Goal: Task Accomplishment & Management: Manage account settings

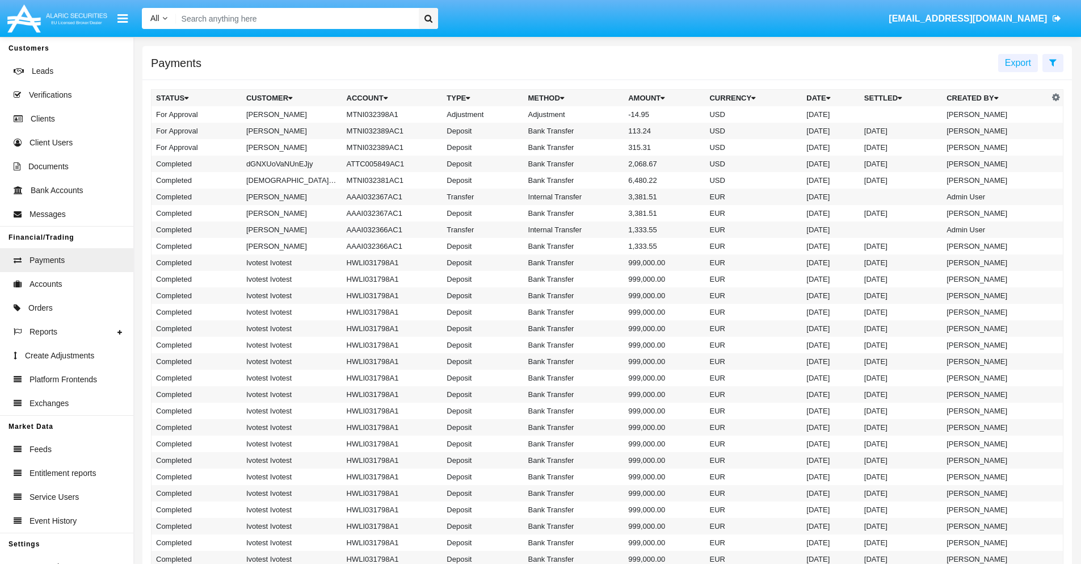
click at [387, 114] on td "MTNI032398A1" at bounding box center [392, 114] width 100 height 16
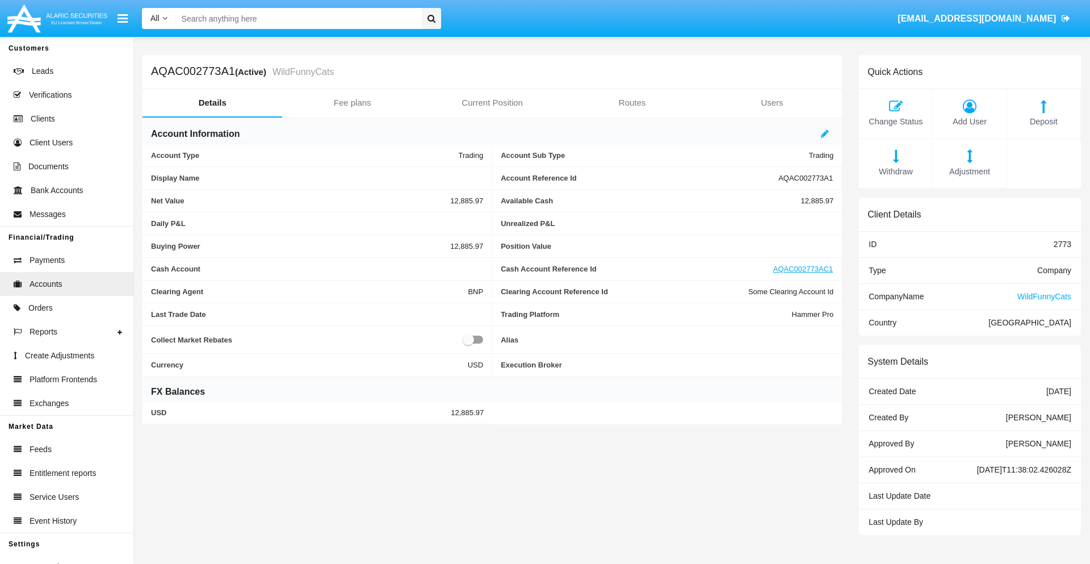
click at [969, 171] on span "Adjustment" at bounding box center [969, 172] width 62 height 12
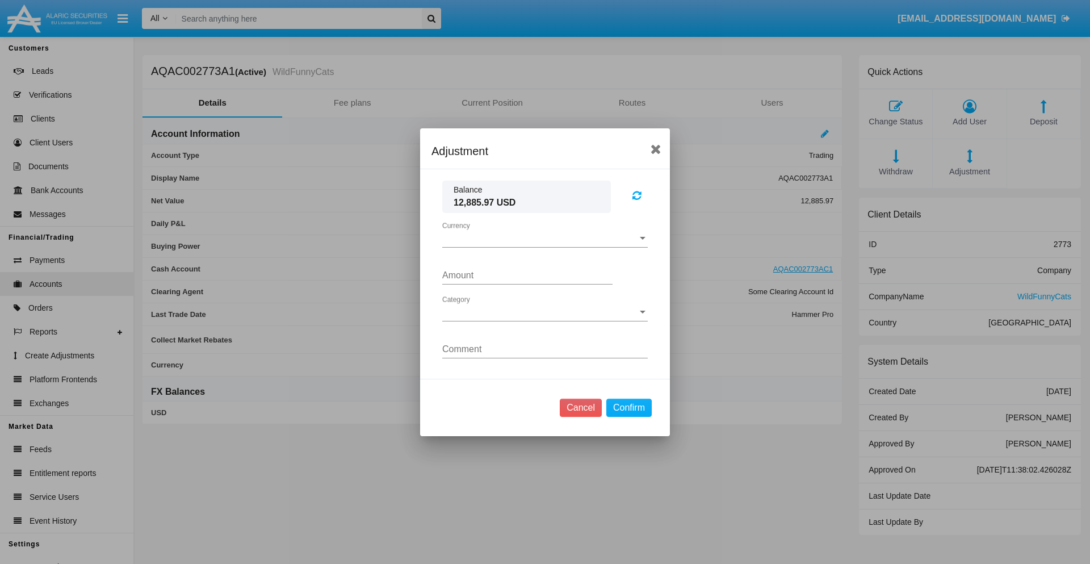
click at [545, 238] on span "Currency" at bounding box center [539, 238] width 195 height 10
click at [545, 246] on span "USD" at bounding box center [544, 246] width 205 height 27
click at [545, 312] on span "Category" at bounding box center [539, 312] width 195 height 10
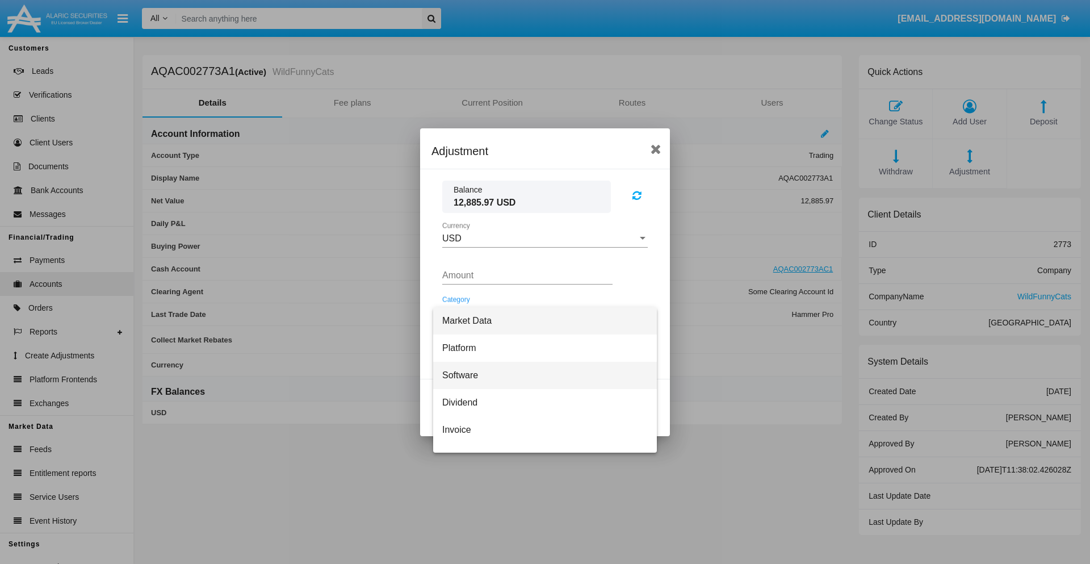
click at [540, 375] on span "Software" at bounding box center [544, 375] width 205 height 27
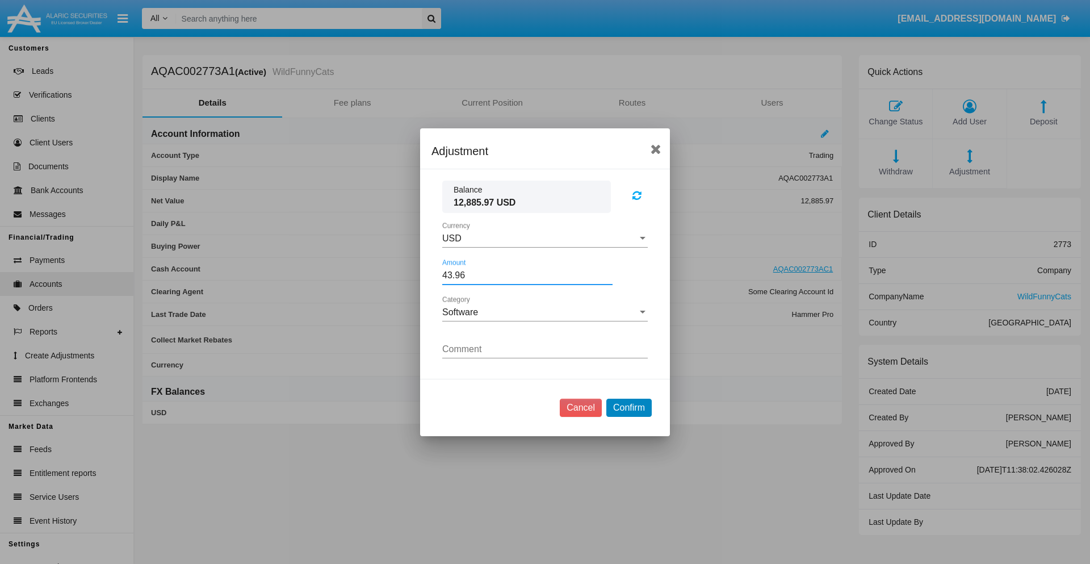
click at [628, 407] on button "Confirm" at bounding box center [628, 407] width 45 height 18
type input "43.9600"
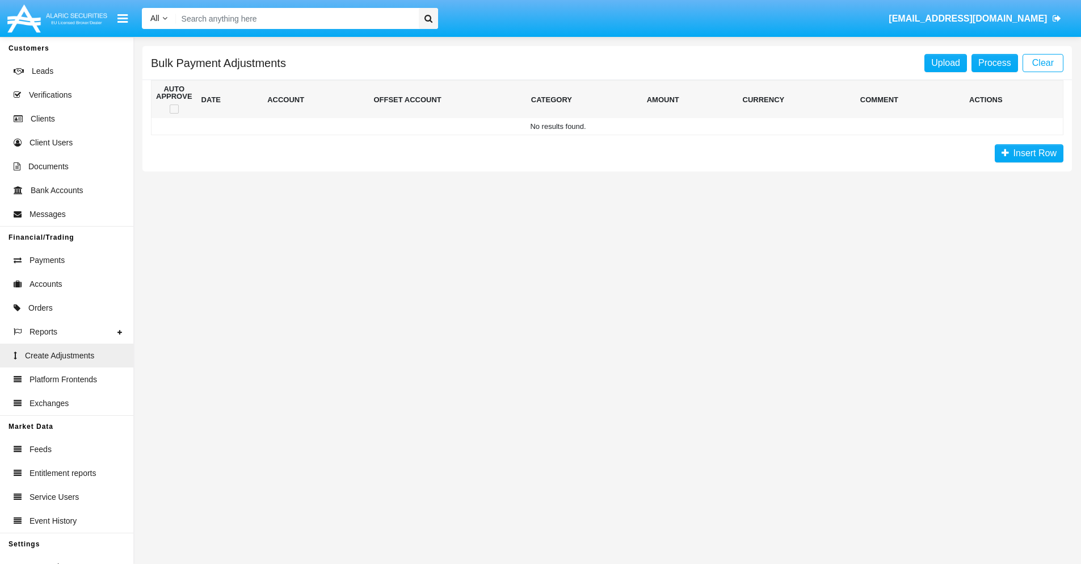
click at [1029, 153] on span "Insert Row" at bounding box center [1033, 153] width 48 height 10
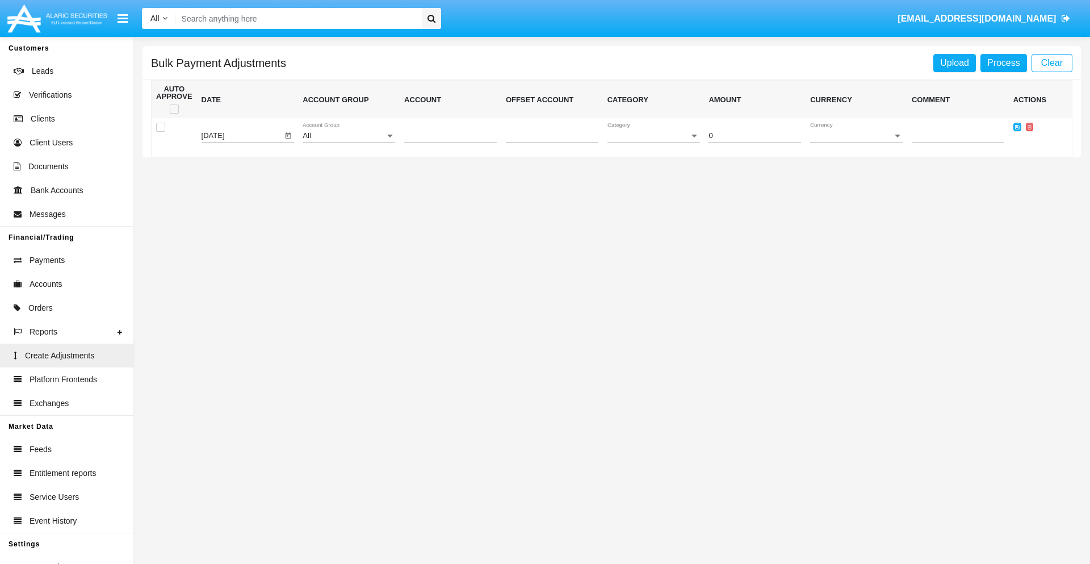
click at [348, 136] on div "All" at bounding box center [344, 136] width 82 height 9
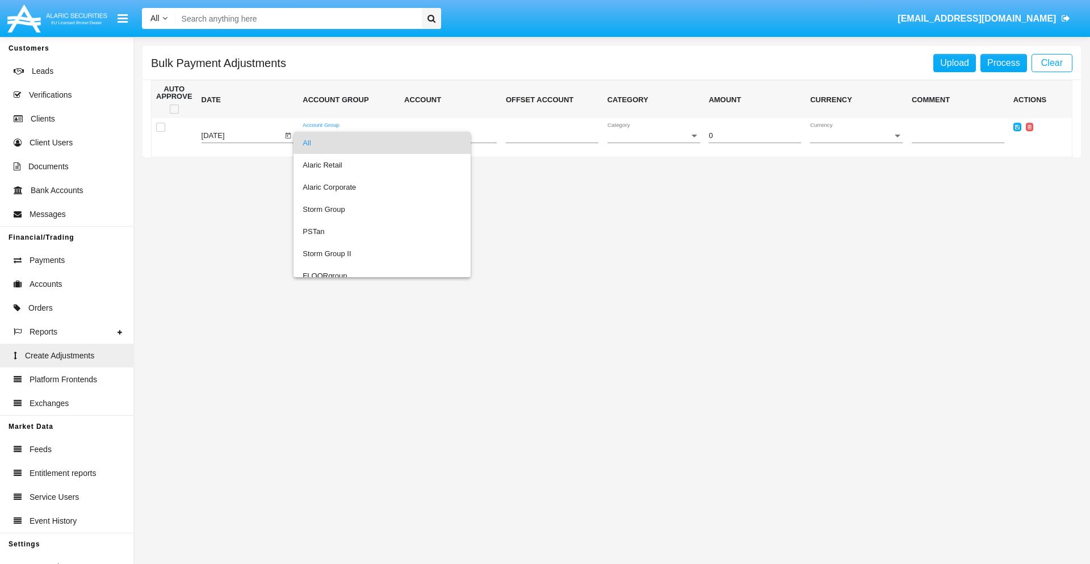
scroll to position [1072, 0]
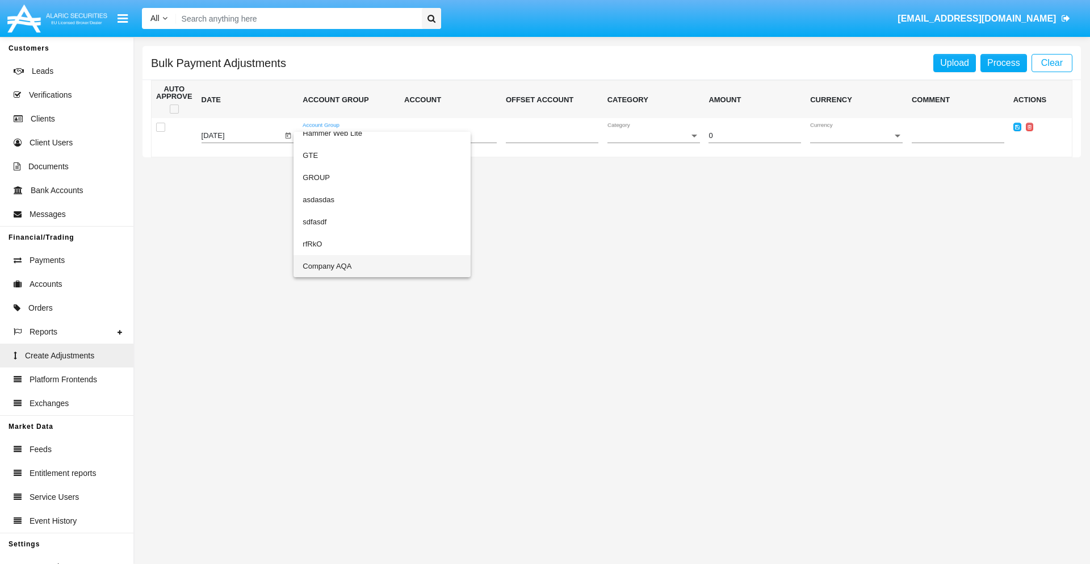
click at [359, 266] on span "Company AQA" at bounding box center [382, 266] width 159 height 22
click at [450, 136] on span "Account" at bounding box center [445, 136] width 82 height 9
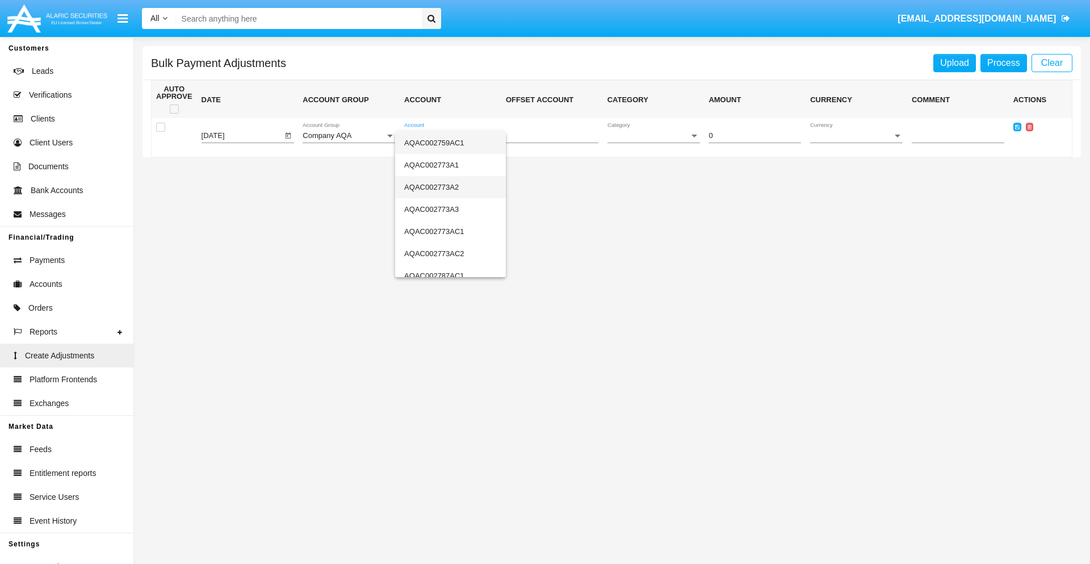
click at [446, 187] on span "AQAC002773A2" at bounding box center [450, 187] width 93 height 22
click at [653, 136] on span "Category" at bounding box center [648, 136] width 82 height 9
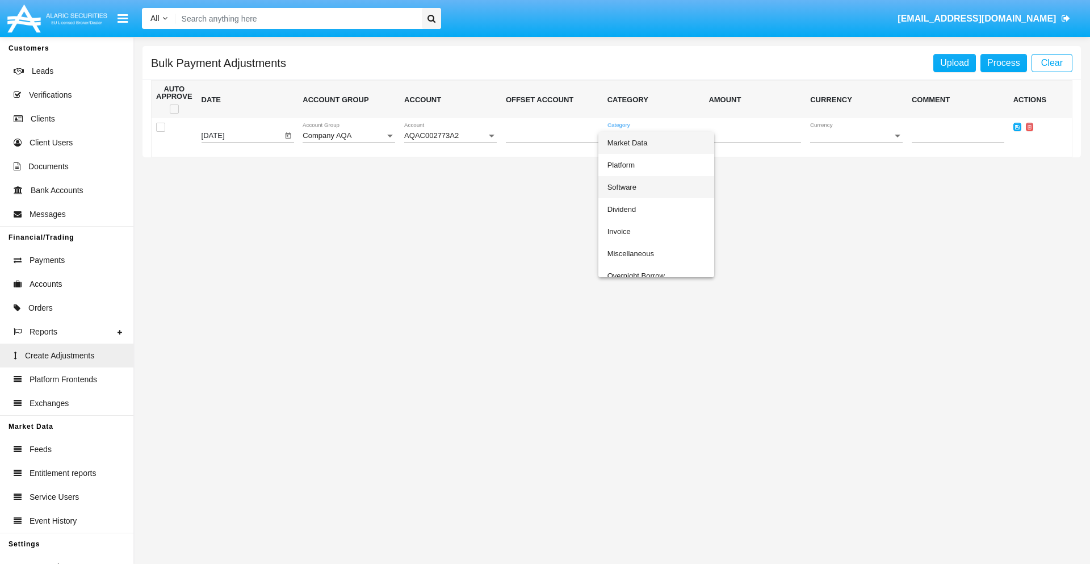
click at [656, 187] on span "Software" at bounding box center [656, 187] width 98 height 22
type input "-58.48"
click at [856, 136] on span "Currency" at bounding box center [851, 136] width 82 height 9
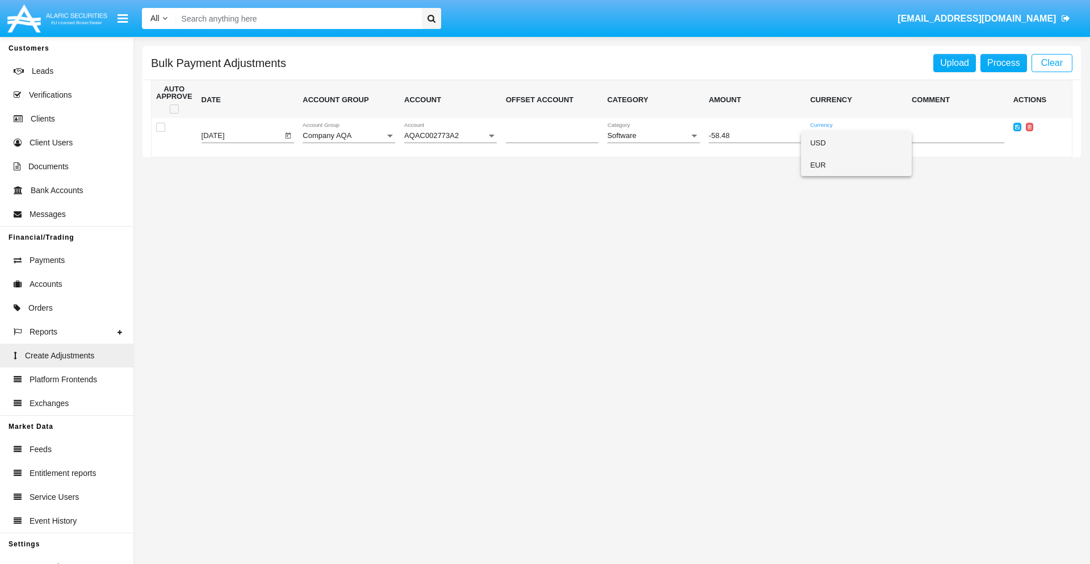
click at [856, 165] on span "EUR" at bounding box center [856, 165] width 93 height 22
click at [1016, 127] on icon at bounding box center [1017, 126] width 5 height 5
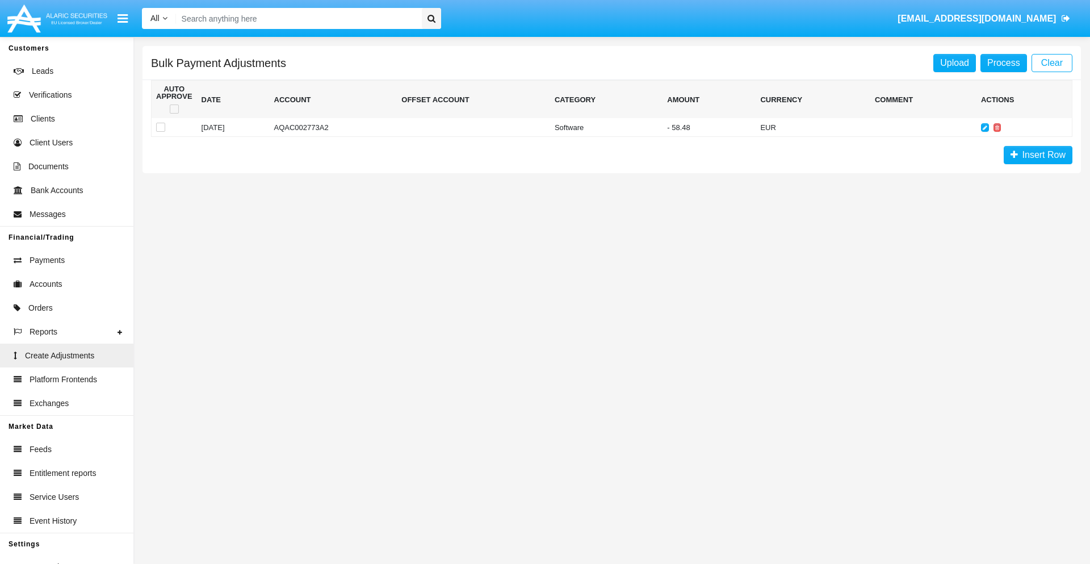
click at [174, 109] on span at bounding box center [174, 108] width 9 height 9
click at [174, 114] on input "checkbox" at bounding box center [174, 114] width 1 height 1
checkbox input "true"
click at [1003, 62] on link "Process" at bounding box center [1003, 63] width 47 height 18
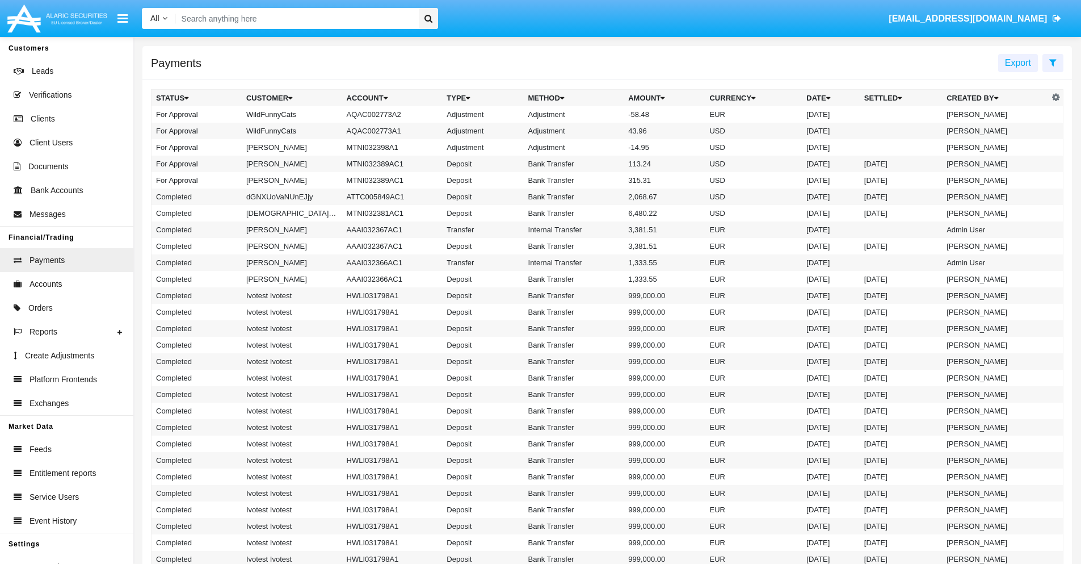
click at [607, 114] on td "Adjustment" at bounding box center [574, 114] width 100 height 16
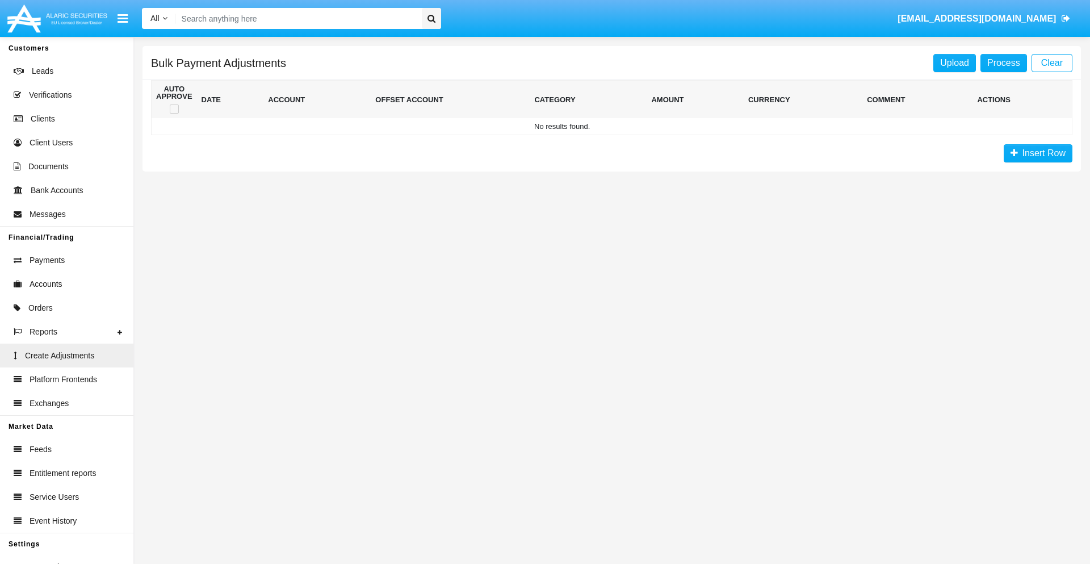
click at [1037, 153] on span "Insert Row" at bounding box center [1042, 153] width 48 height 10
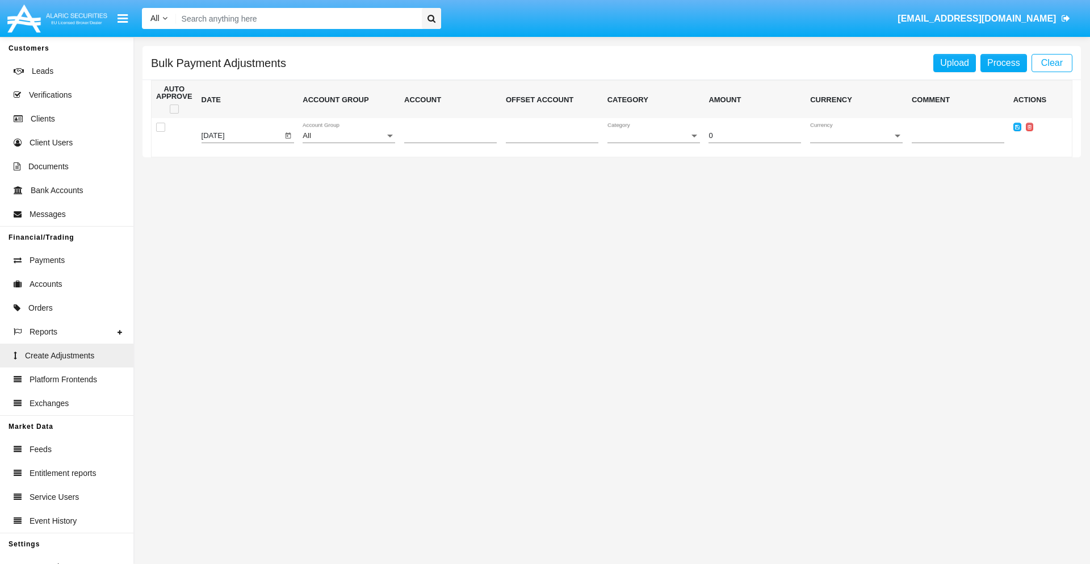
click at [348, 136] on div "All" at bounding box center [344, 136] width 82 height 9
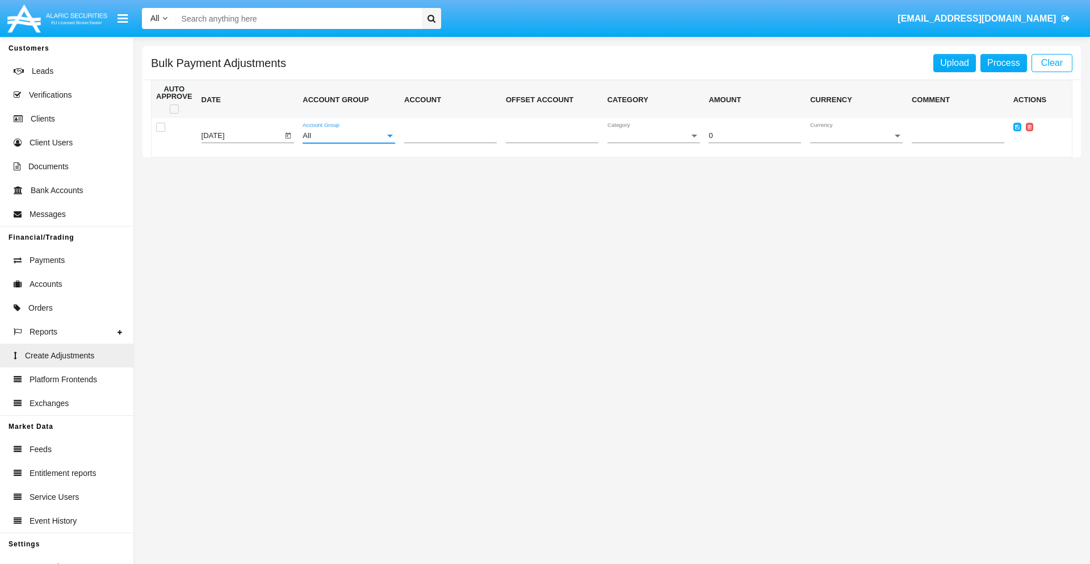
scroll to position [1072, 0]
click at [450, 136] on span "Account" at bounding box center [445, 136] width 82 height 9
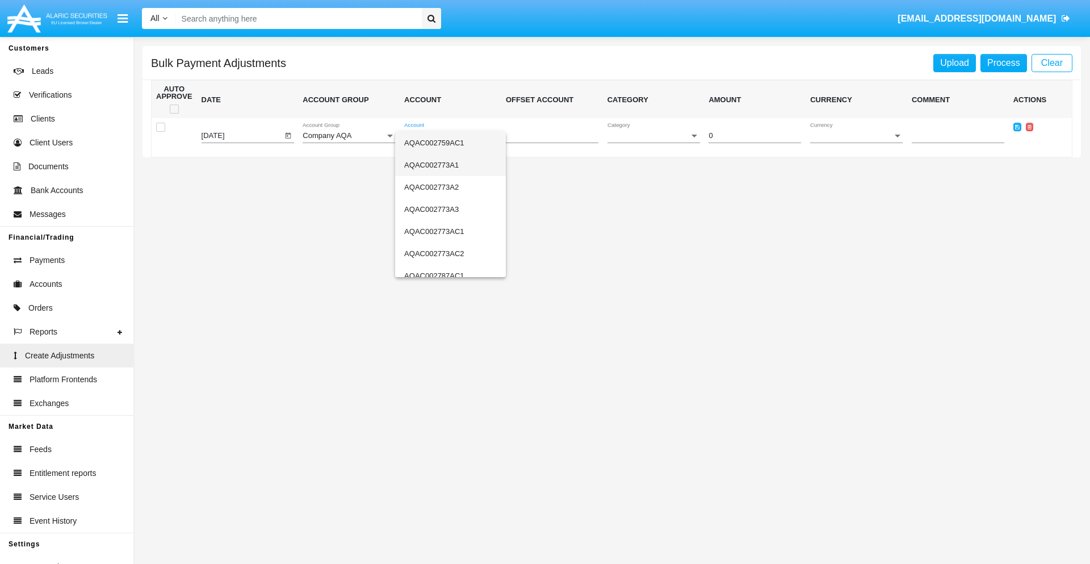
click at [446, 165] on span "AQAC002773A1" at bounding box center [450, 165] width 93 height 22
click at [653, 136] on span "Category" at bounding box center [648, 136] width 82 height 9
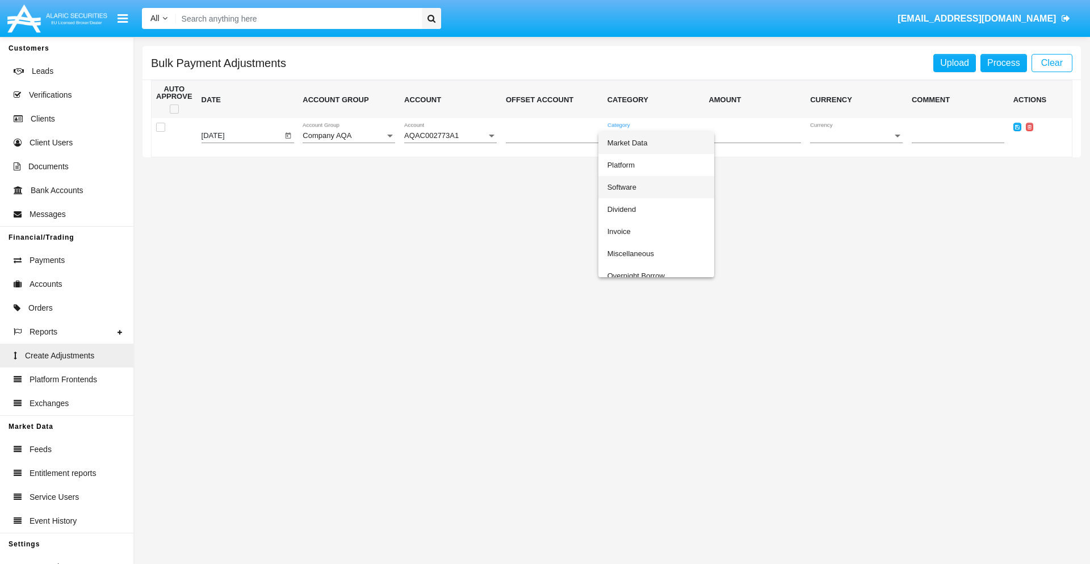
click at [656, 187] on span "Software" at bounding box center [656, 187] width 98 height 22
type input "-69.35"
click at [856, 136] on span "Currency" at bounding box center [851, 136] width 82 height 9
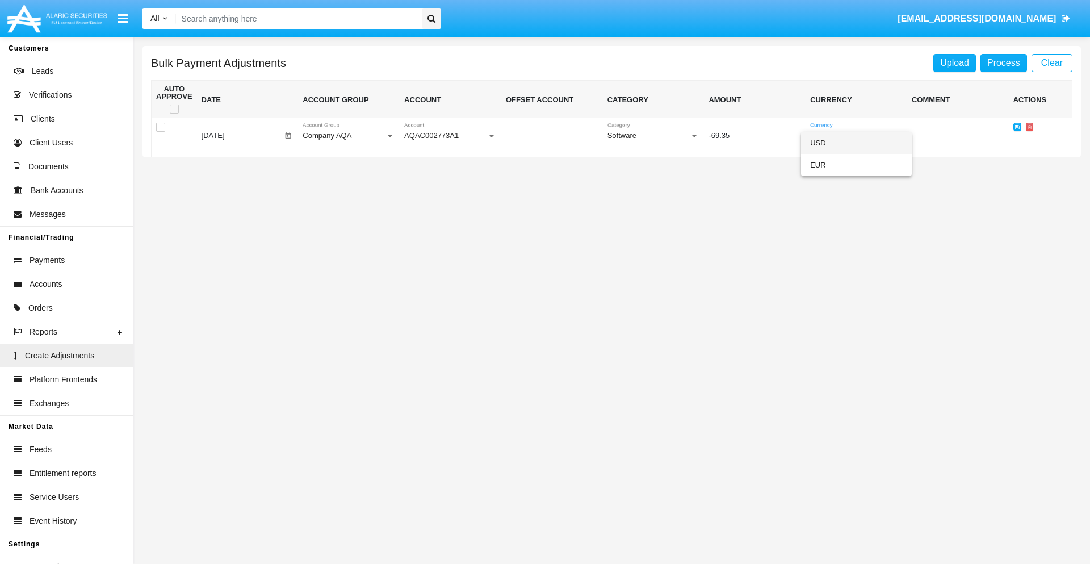
click at [856, 142] on span "USD" at bounding box center [856, 143] width 93 height 22
click at [1016, 127] on icon at bounding box center [1017, 126] width 5 height 5
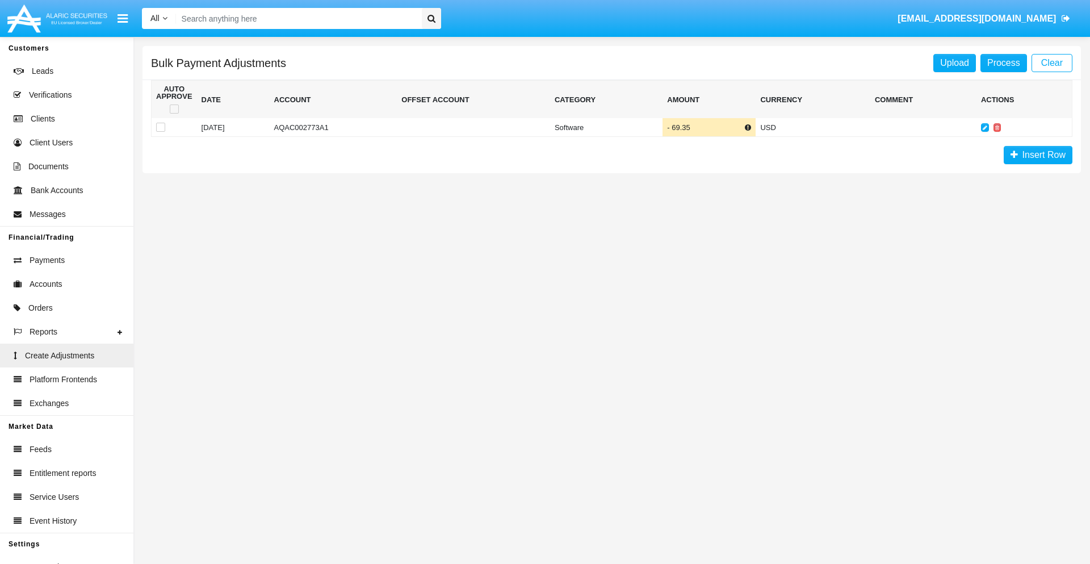
click at [174, 109] on span at bounding box center [174, 108] width 9 height 9
click at [174, 114] on input "checkbox" at bounding box center [174, 114] width 1 height 1
checkbox input "true"
click at [1003, 62] on link "Process" at bounding box center [1003, 63] width 47 height 18
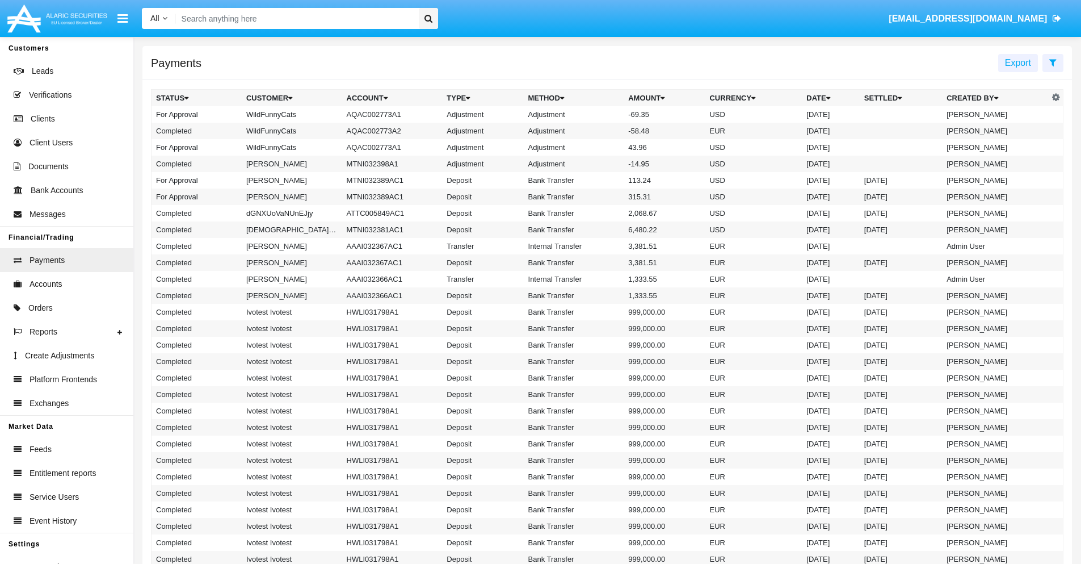
click at [607, 114] on td "Adjustment" at bounding box center [574, 114] width 100 height 16
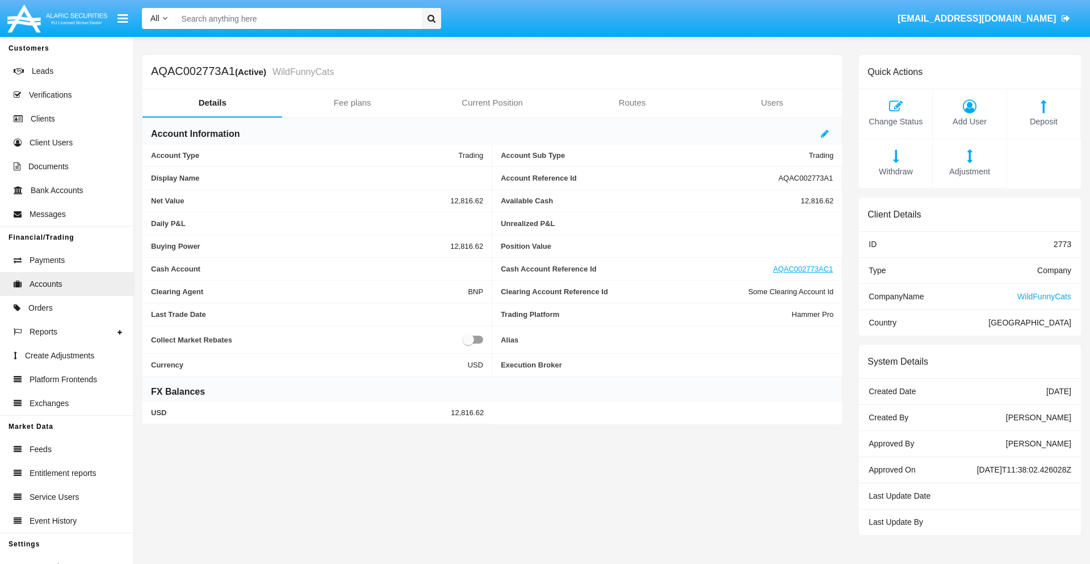
click at [1043, 121] on span "Deposit" at bounding box center [1044, 122] width 62 height 12
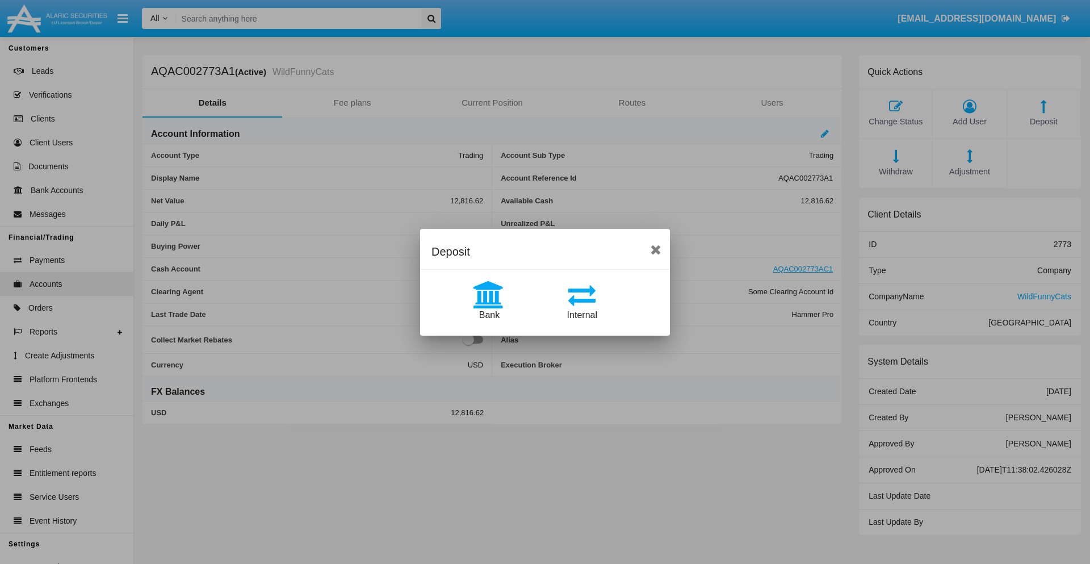
click at [489, 314] on span "Bank" at bounding box center [489, 315] width 20 height 10
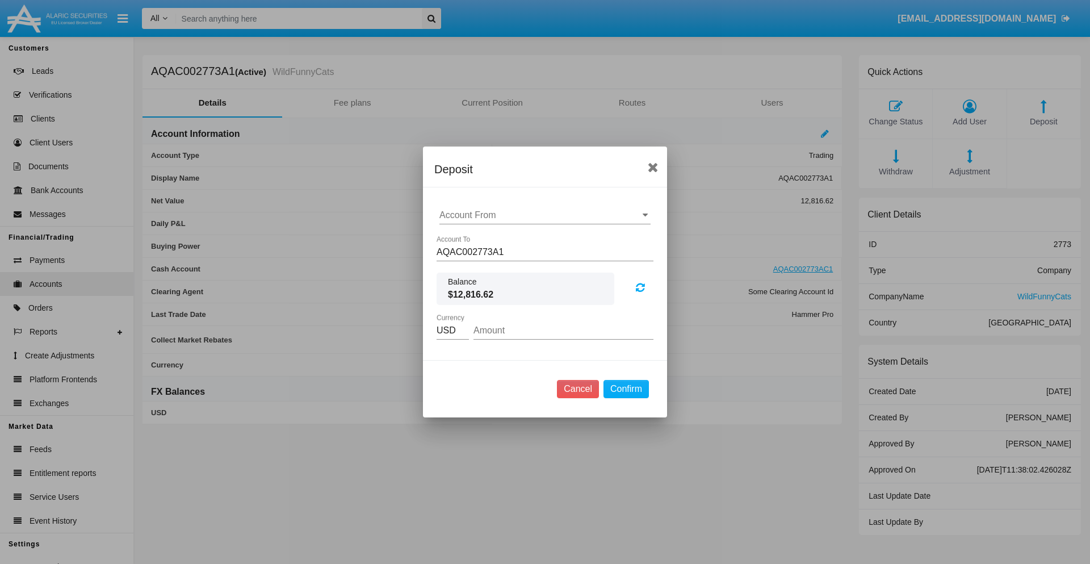
click at [545, 215] on input "Account From" at bounding box center [544, 215] width 211 height 10
click at [464, 237] on span "ACDC" at bounding box center [464, 238] width 26 height 10
type input "ACDC"
type input "20.43"
click at [625, 389] on button "Confirm" at bounding box center [625, 389] width 45 height 18
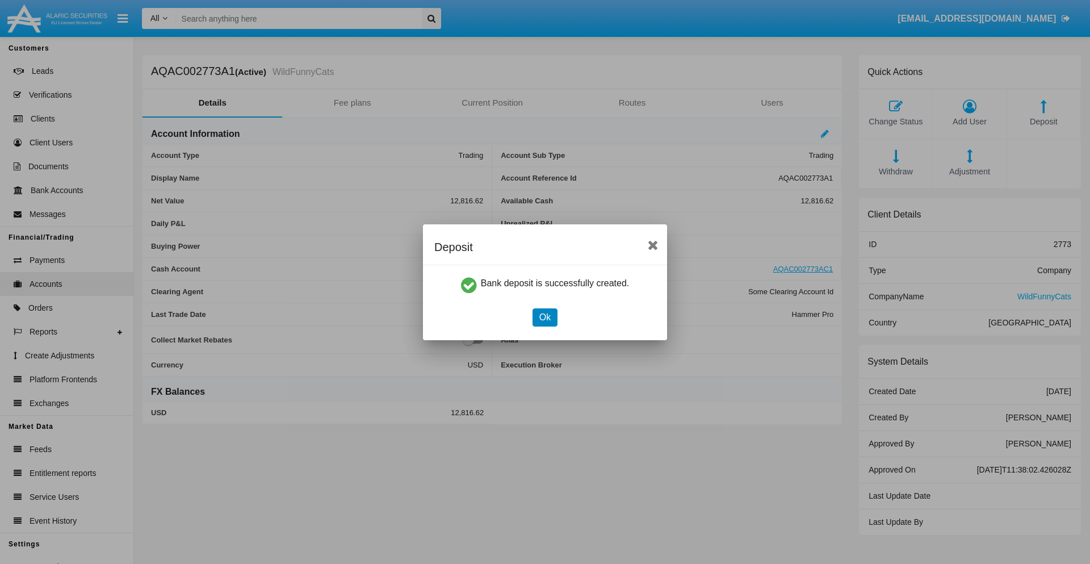
click at [544, 317] on button "Ok" at bounding box center [544, 317] width 25 height 18
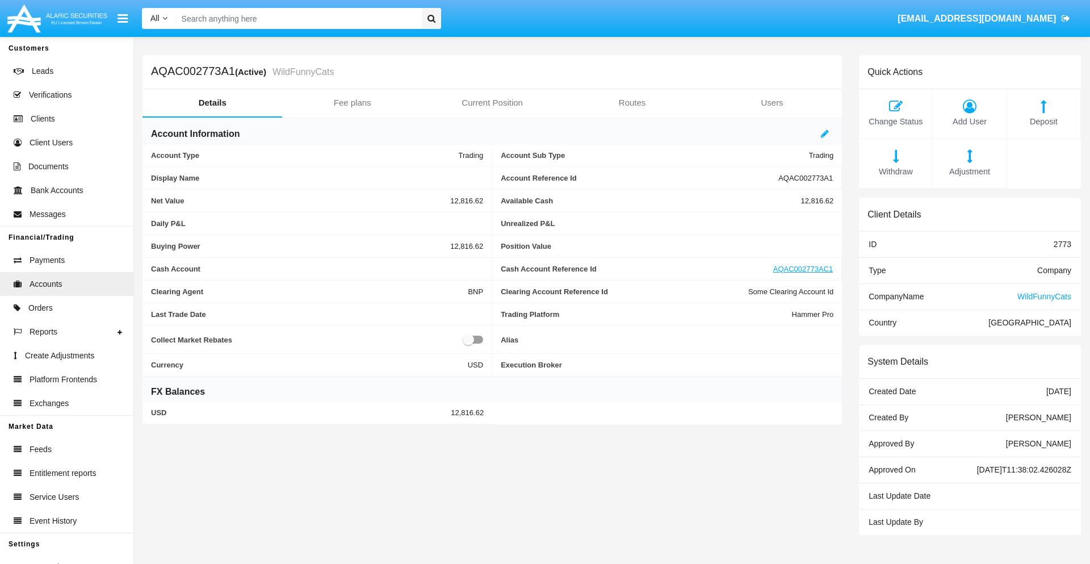
click at [1043, 121] on span "Deposit" at bounding box center [1044, 122] width 62 height 12
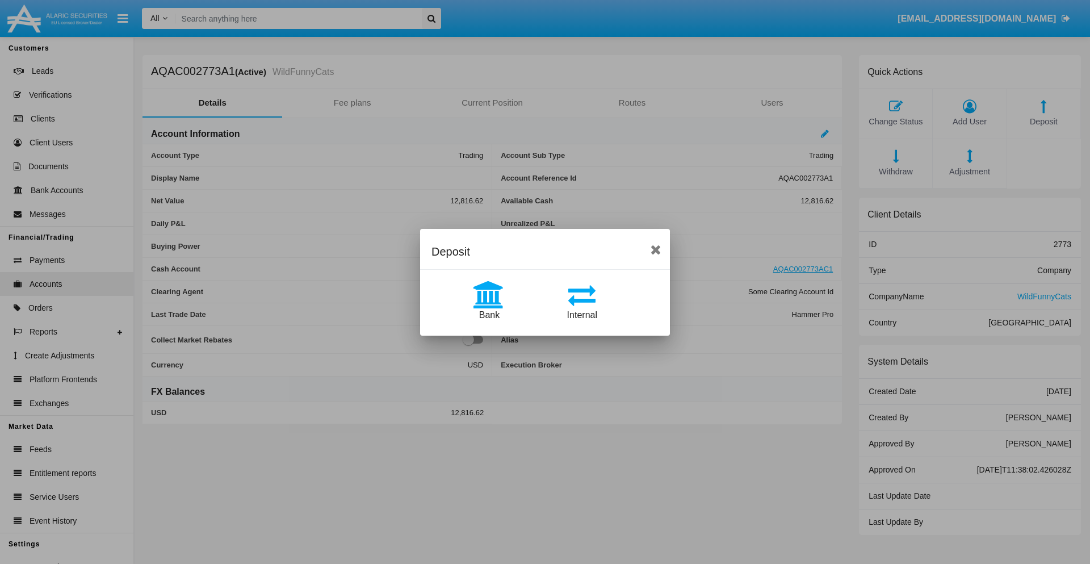
click at [582, 314] on span "Internal" at bounding box center [582, 315] width 30 height 10
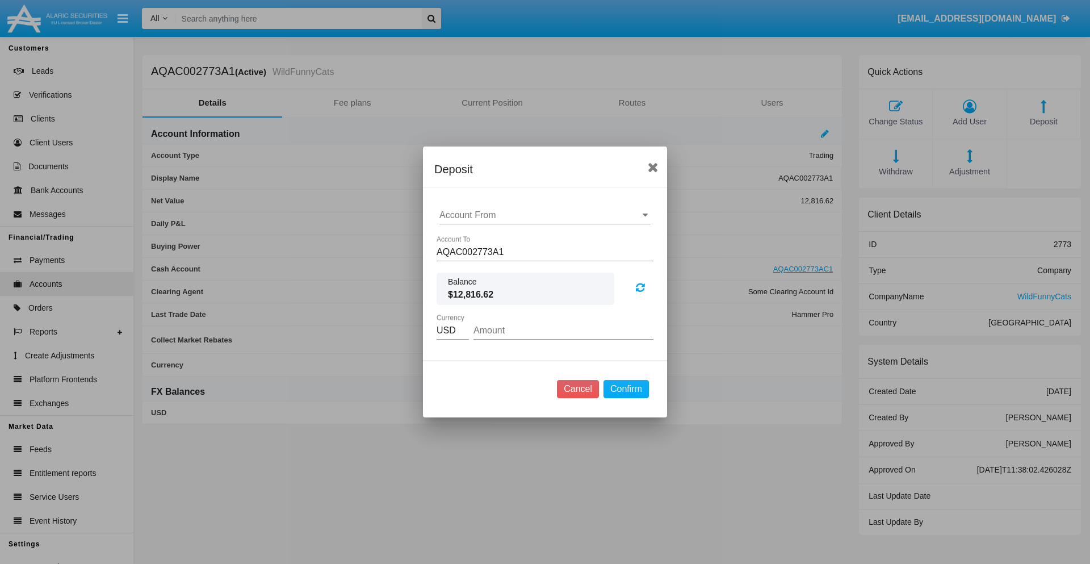
click at [545, 215] on input "Account From" at bounding box center [544, 215] width 211 height 10
click at [488, 264] on span "AQAC002773AC1" at bounding box center [488, 265] width 74 height 10
type input "AQAC002773AC1"
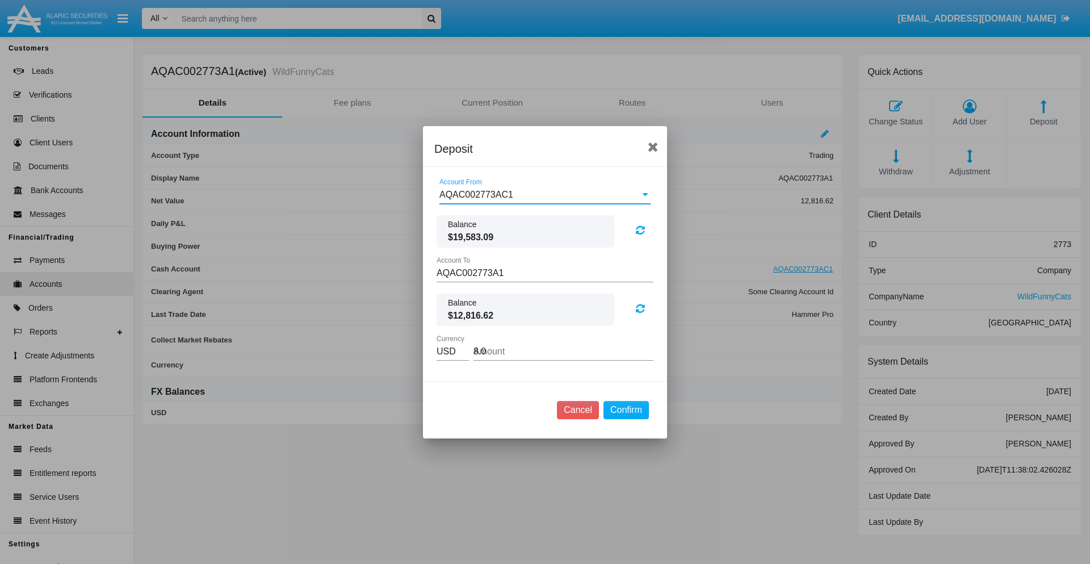
type input "8.03"
click at [625, 409] on button "Confirm" at bounding box center [625, 410] width 45 height 18
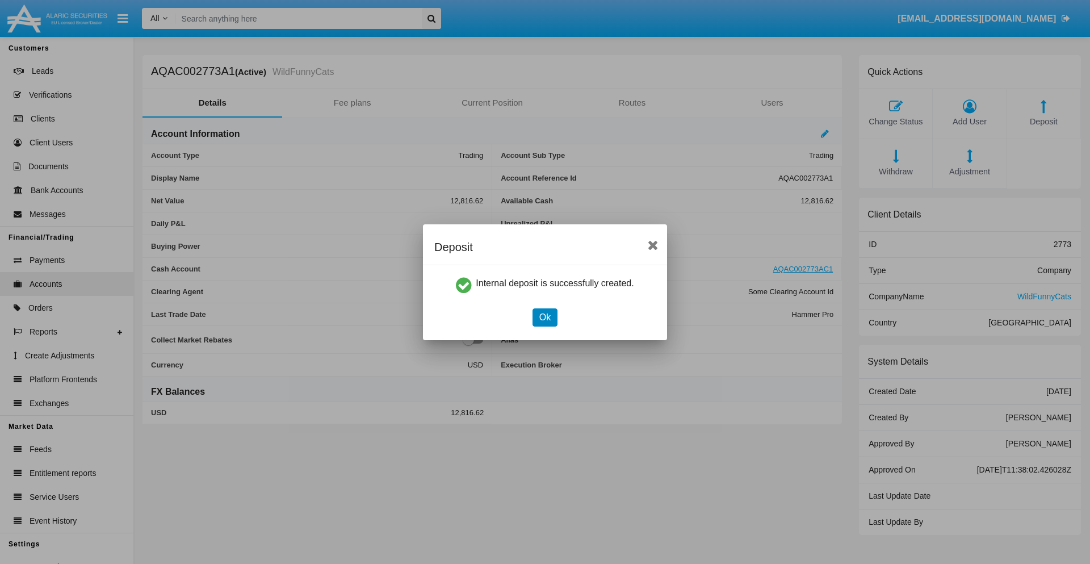
click at [544, 317] on button "Ok" at bounding box center [544, 317] width 25 height 18
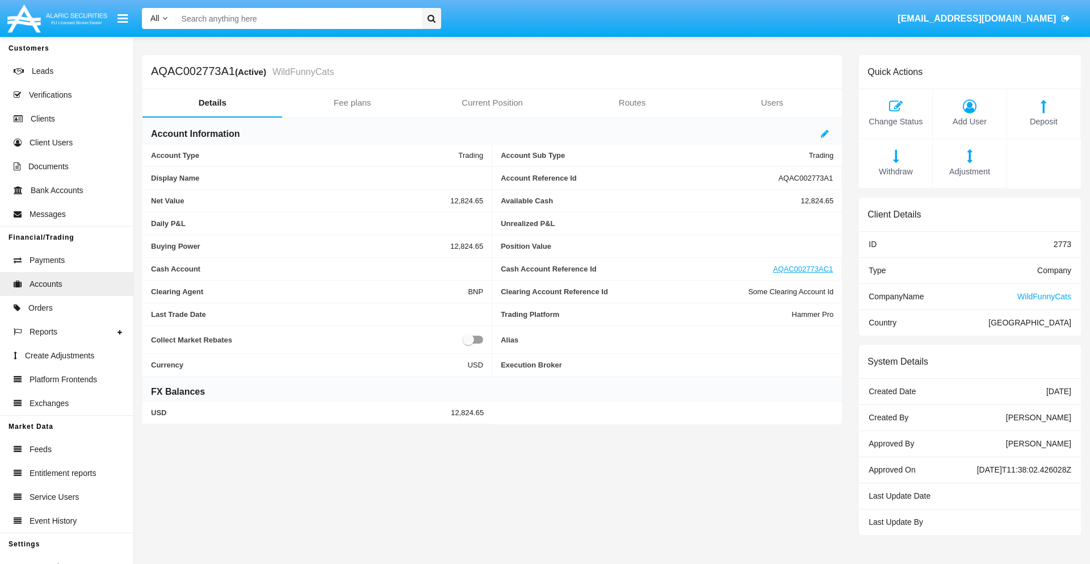
click at [895, 171] on span "Withdraw" at bounding box center [895, 172] width 62 height 12
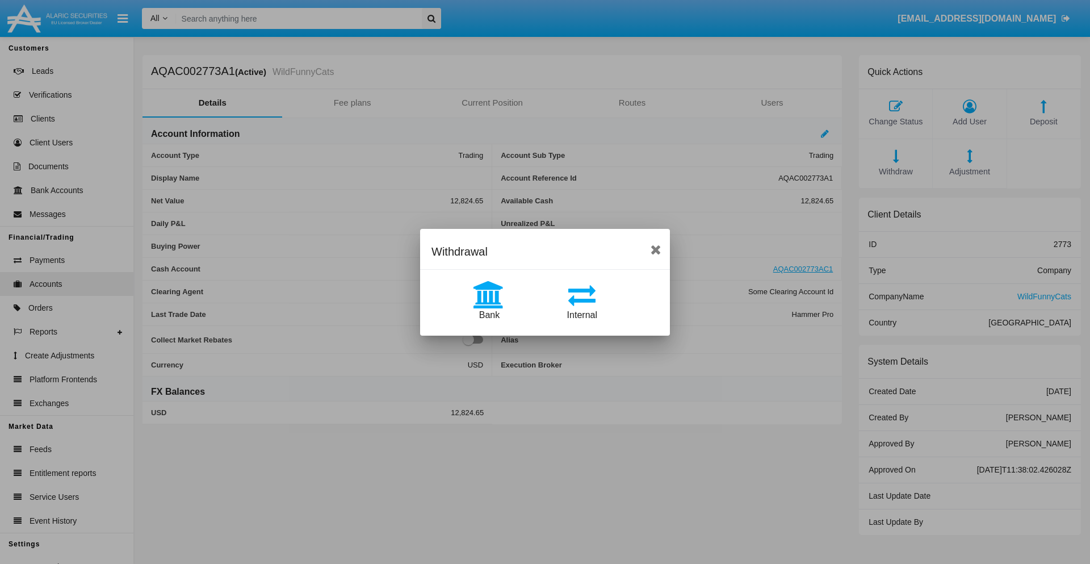
click at [582, 314] on span "Internal" at bounding box center [582, 315] width 30 height 10
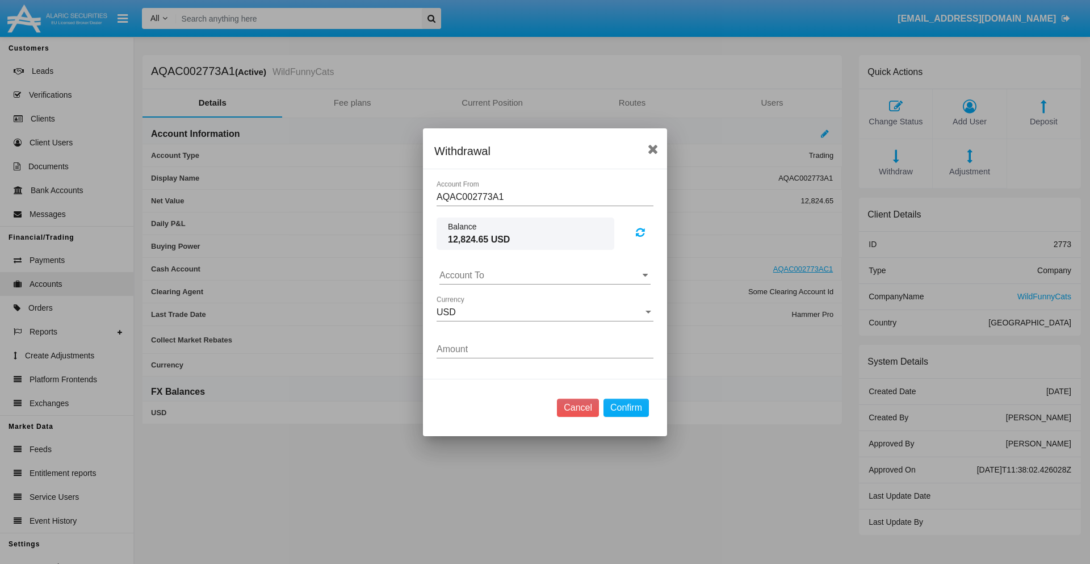
click at [545, 275] on input "Account To" at bounding box center [544, 275] width 211 height 10
click at [488, 325] on span "AQAC002773AC1" at bounding box center [488, 325] width 74 height 10
type input "AQAC002773AC1"
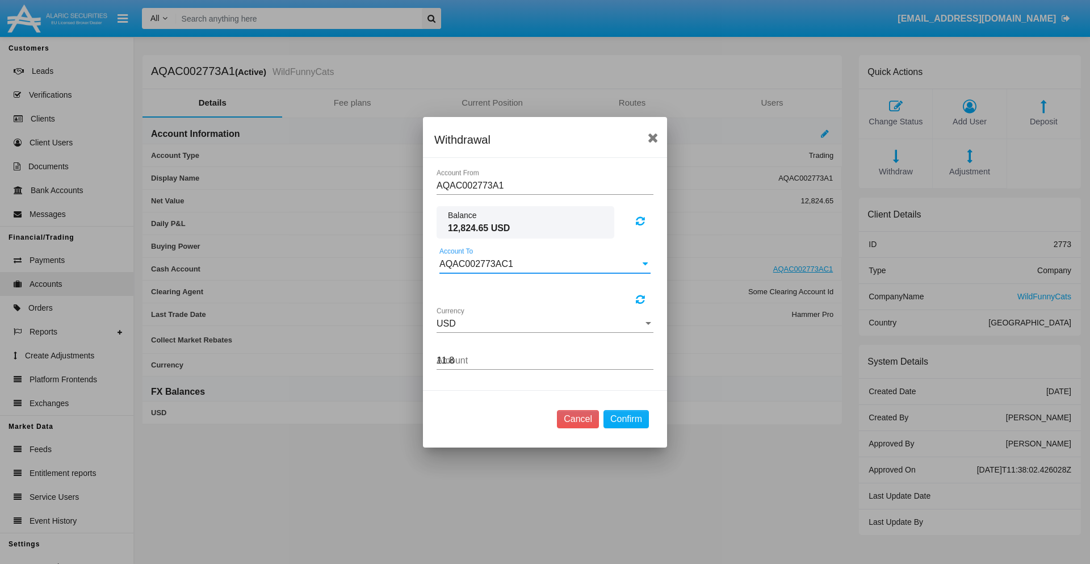
type input "11.84"
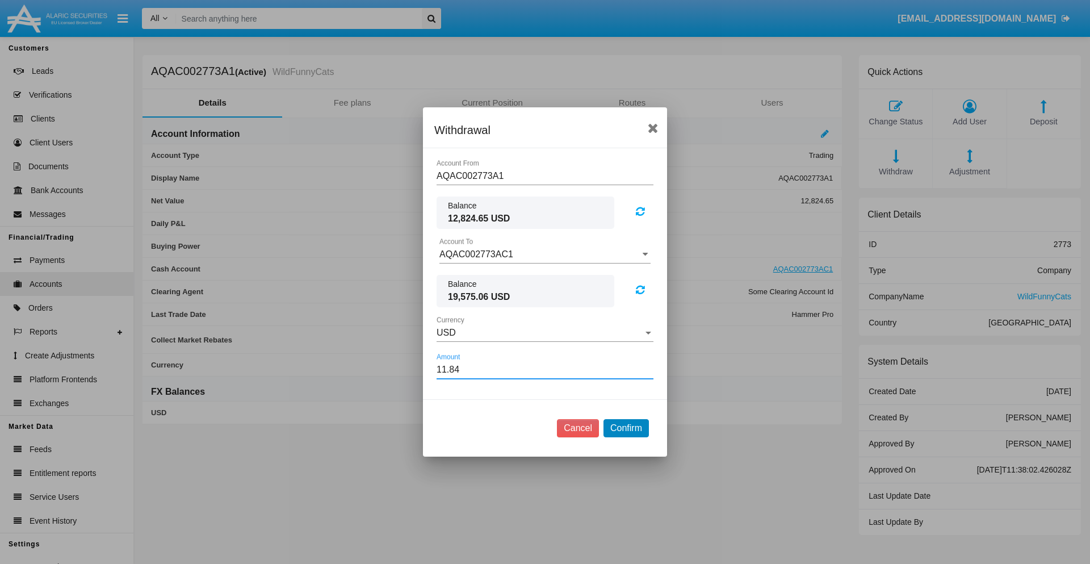
click at [625, 428] on button "Confirm" at bounding box center [625, 428] width 45 height 18
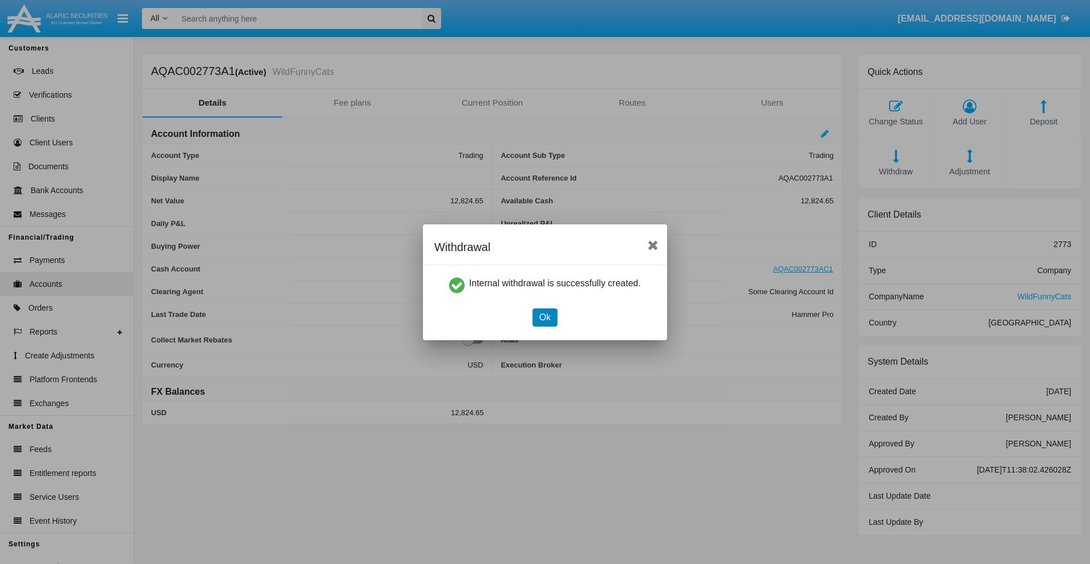
click at [544, 317] on button "Ok" at bounding box center [544, 317] width 25 height 18
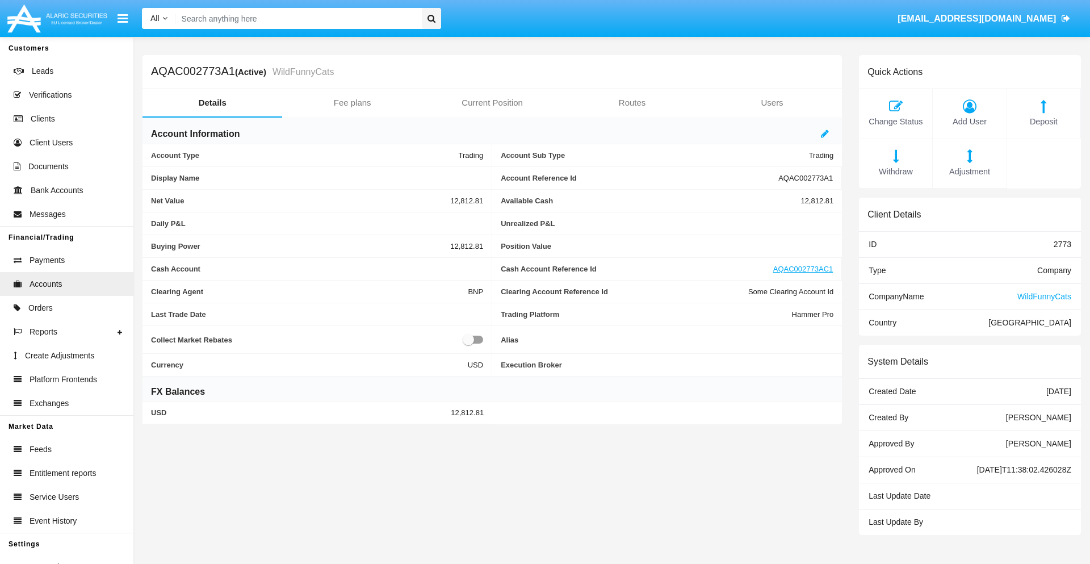
click at [895, 171] on span "Withdraw" at bounding box center [895, 172] width 62 height 12
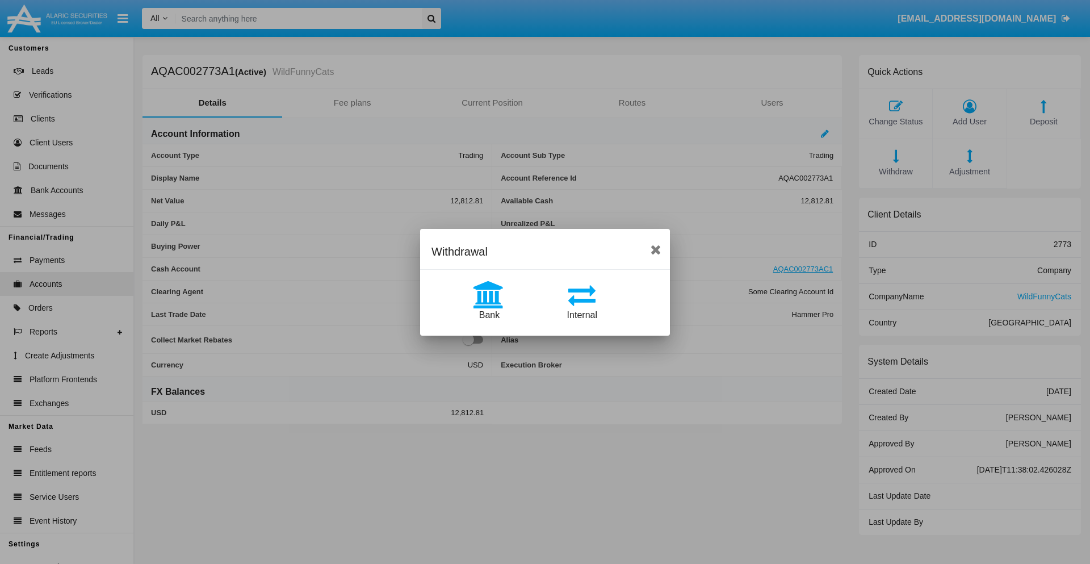
click at [489, 314] on span "Bank" at bounding box center [489, 315] width 20 height 10
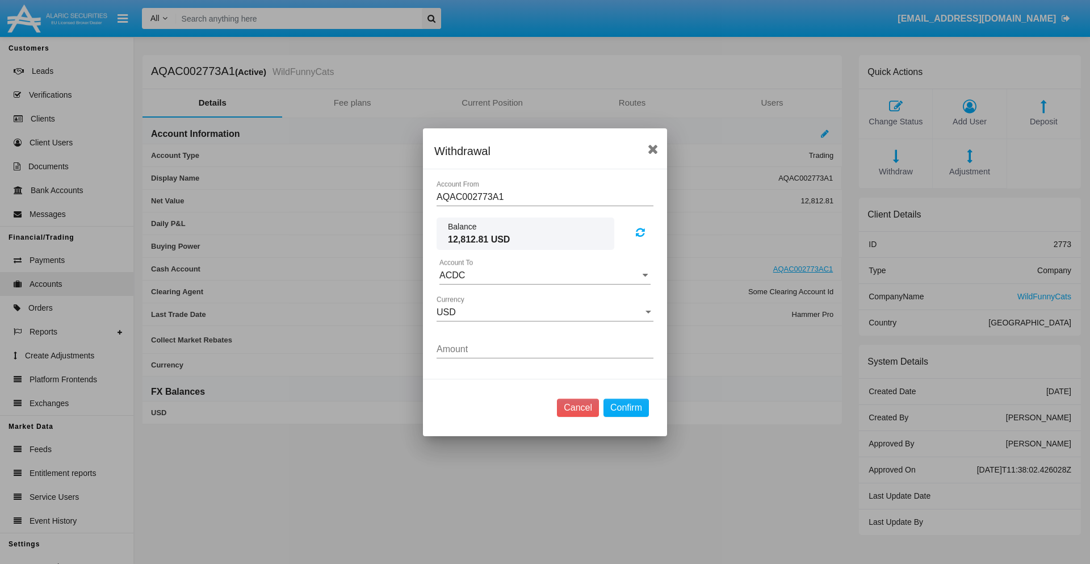
click at [545, 275] on input "ACDC" at bounding box center [544, 275] width 211 height 10
click at [464, 297] on span "ACDC" at bounding box center [464, 298] width 26 height 10
type input "ACDC"
type input "37.45"
click at [625, 407] on button "Confirm" at bounding box center [625, 407] width 45 height 18
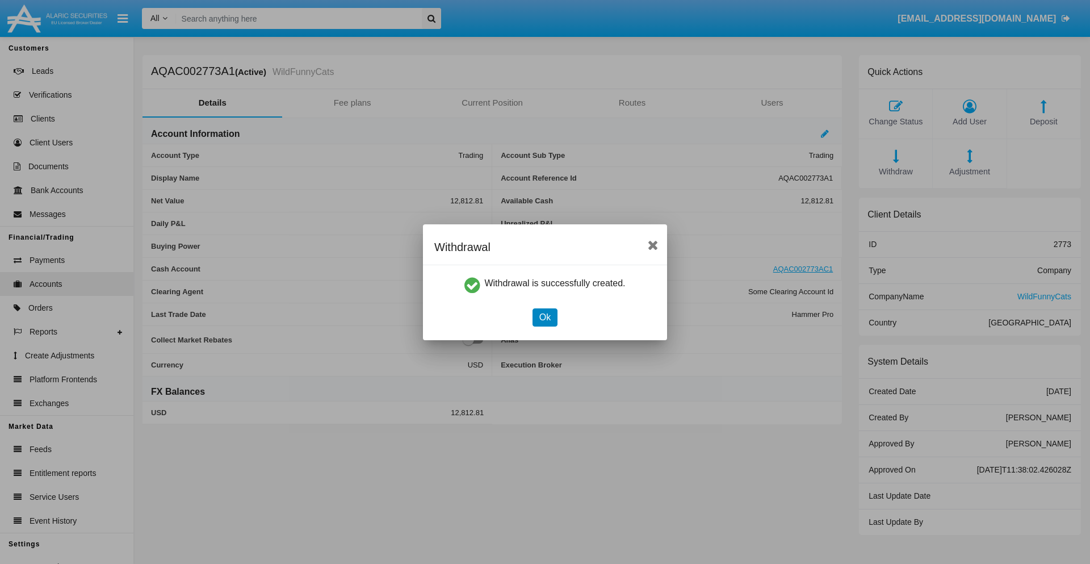
click at [544, 317] on button "Ok" at bounding box center [544, 317] width 25 height 18
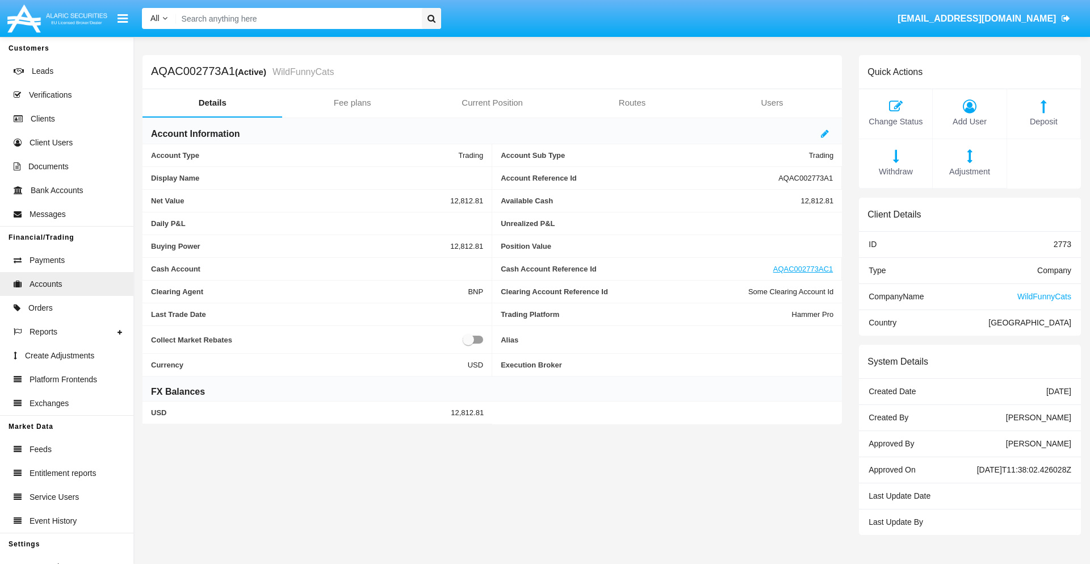
click at [969, 171] on span "Adjustment" at bounding box center [969, 172] width 62 height 12
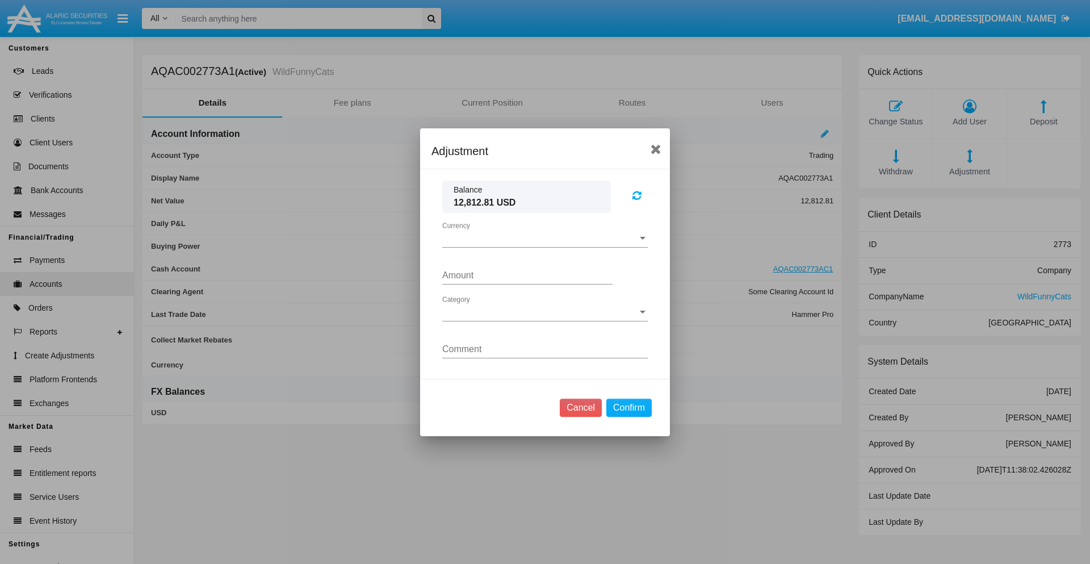
click at [545, 238] on span "Currency" at bounding box center [539, 238] width 195 height 10
click at [545, 246] on span "USD" at bounding box center [544, 246] width 205 height 27
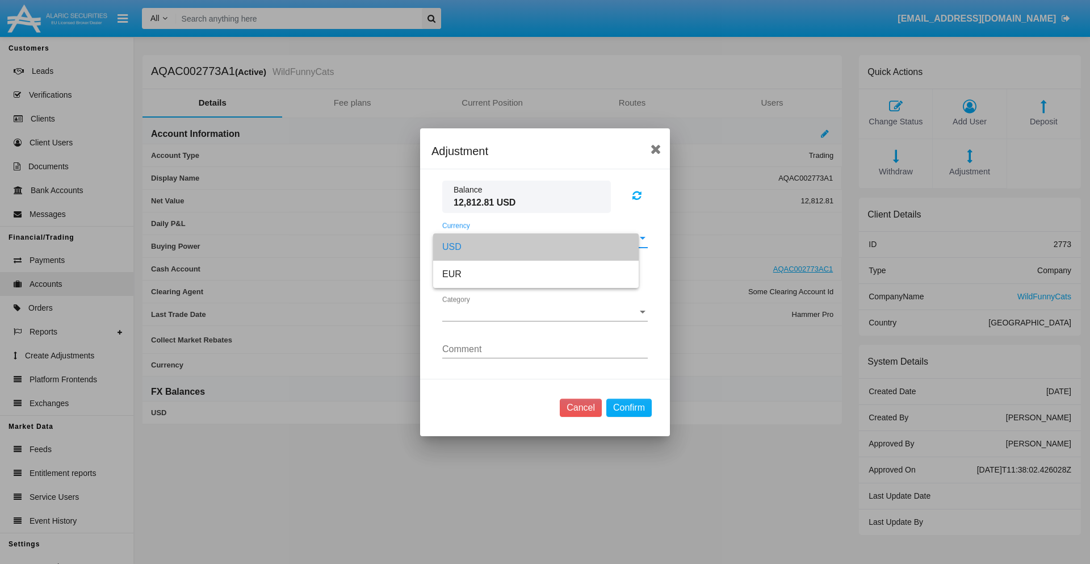
click at [545, 312] on span "Category" at bounding box center [539, 312] width 195 height 10
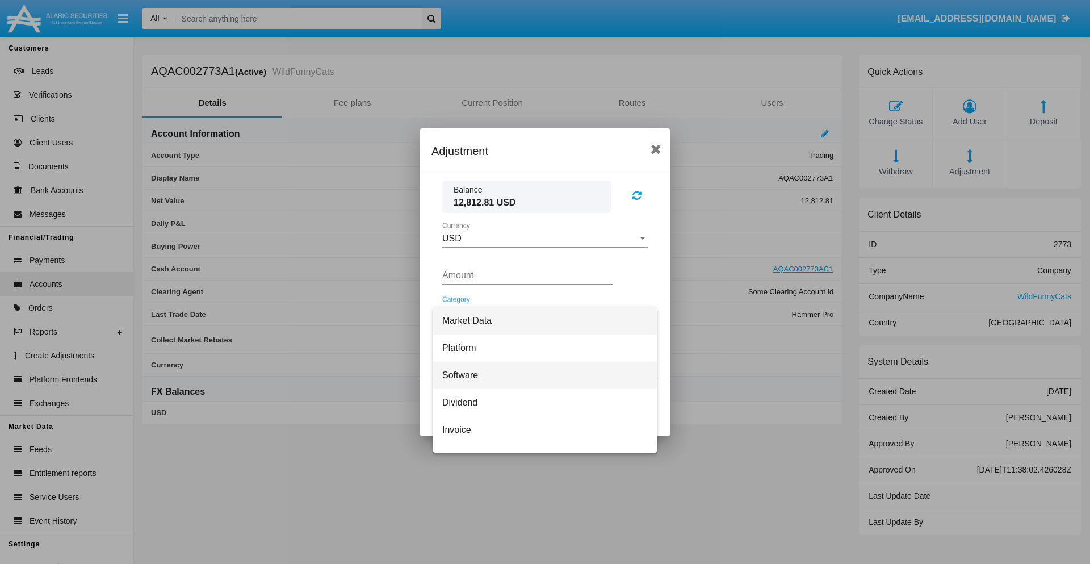
click at [540, 375] on span "Software" at bounding box center [544, 375] width 205 height 27
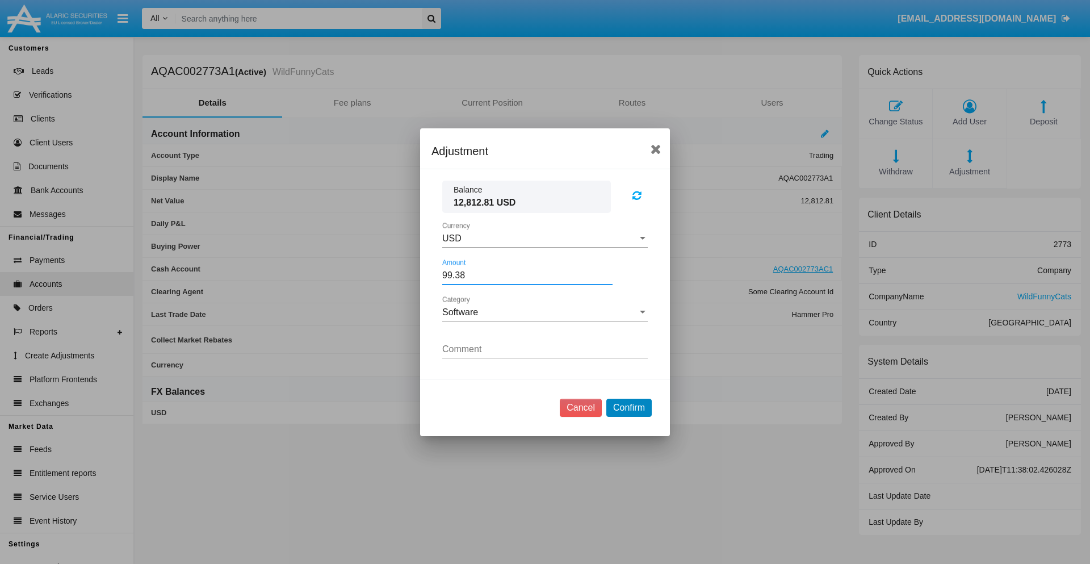
click at [628, 407] on button "Confirm" at bounding box center [628, 407] width 45 height 18
type input "99.3800"
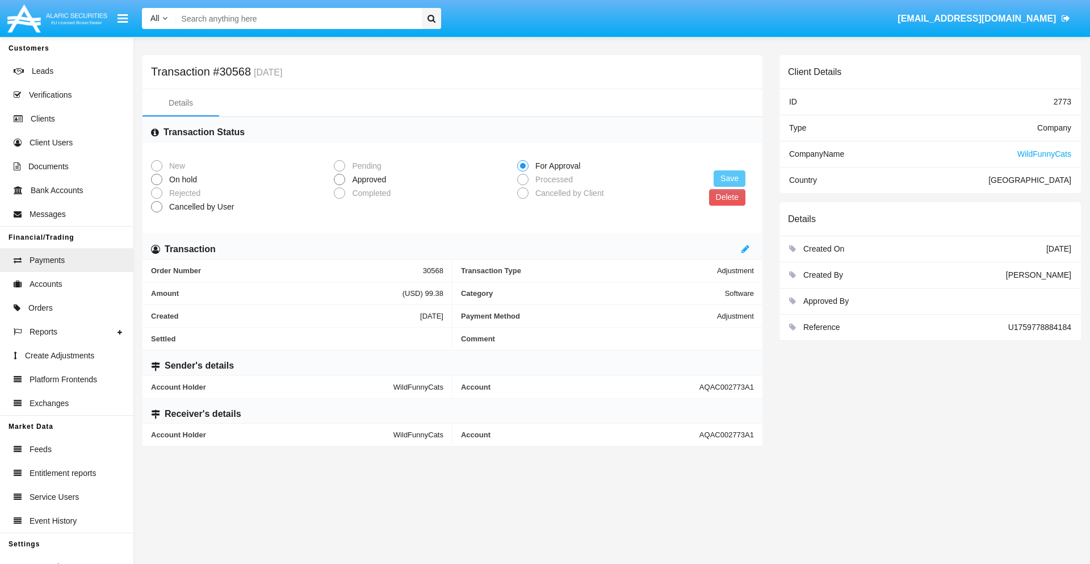
click at [367, 179] on span "Approved" at bounding box center [367, 180] width 44 height 12
click at [339, 185] on input "Approved" at bounding box center [339, 185] width 1 height 1
radio input "true"
click at [729, 178] on button "Save" at bounding box center [729, 178] width 32 height 16
click at [721, 197] on button "Delete" at bounding box center [721, 197] width 36 height 16
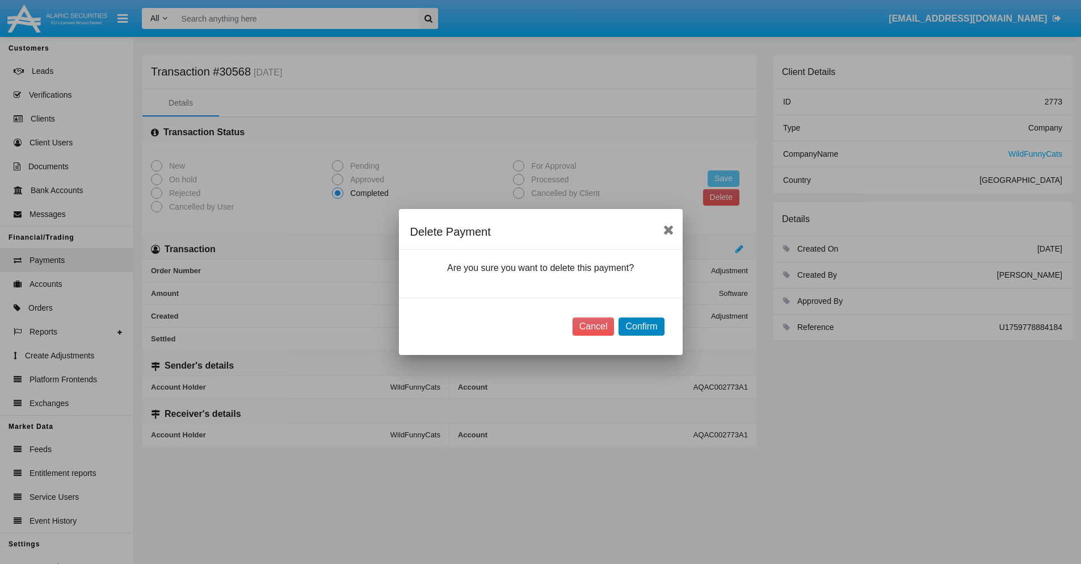
click at [641, 326] on button "Confirm" at bounding box center [641, 326] width 45 height 18
